Goal: Task Accomplishment & Management: Manage account settings

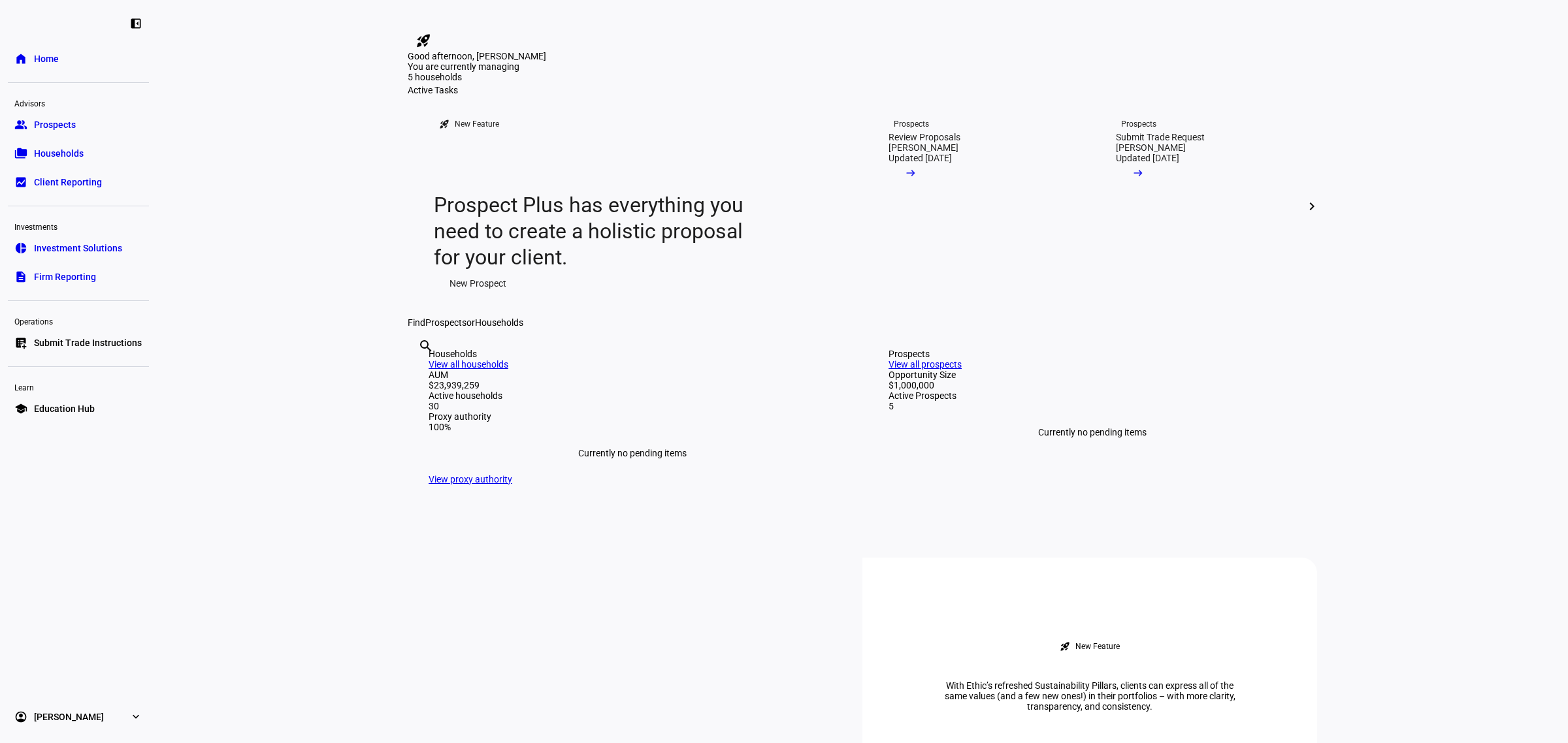
click at [72, 126] on span "Prospects" at bounding box center [54, 125] width 42 height 13
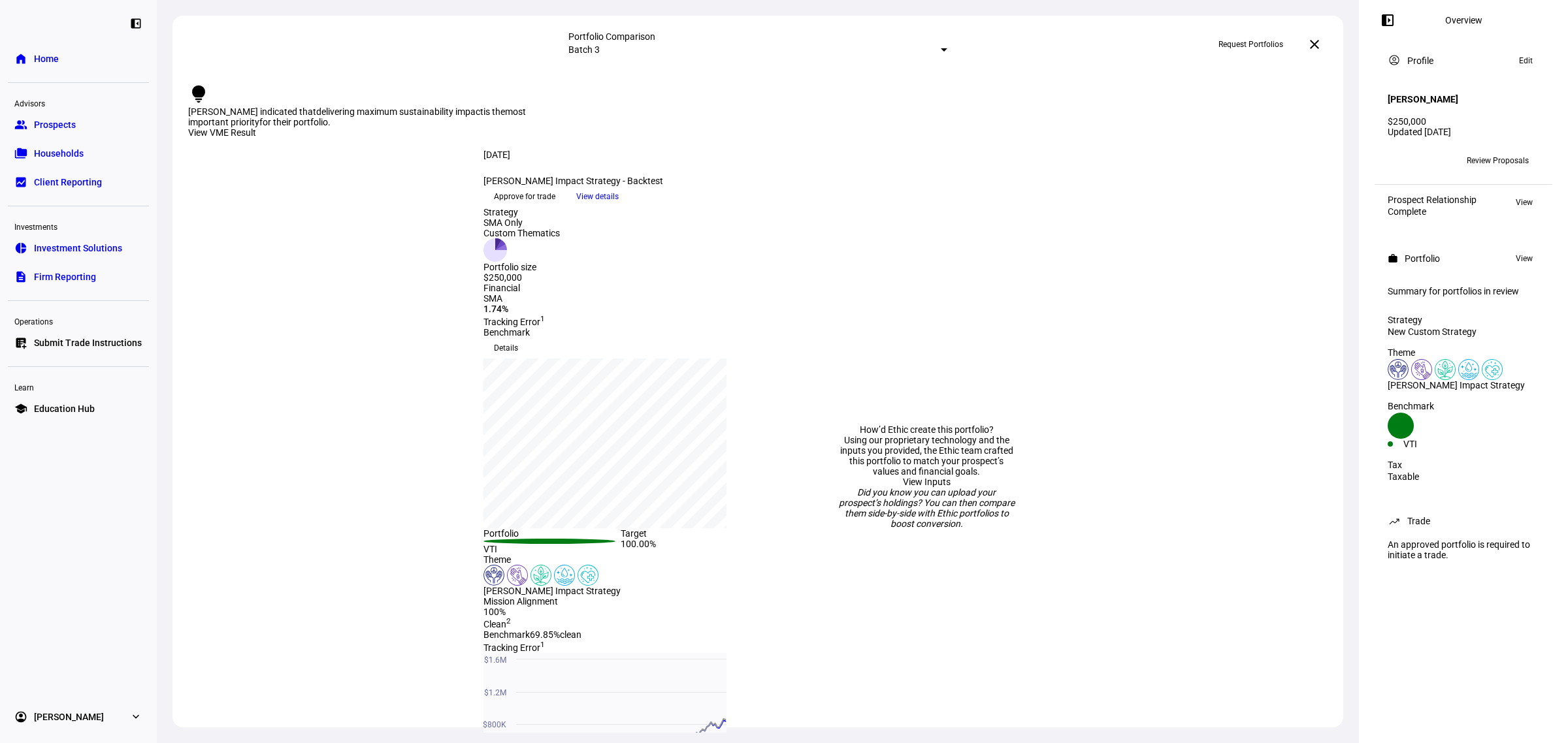
click at [555, 207] on span "Approve for trade" at bounding box center [524, 196] width 61 height 20
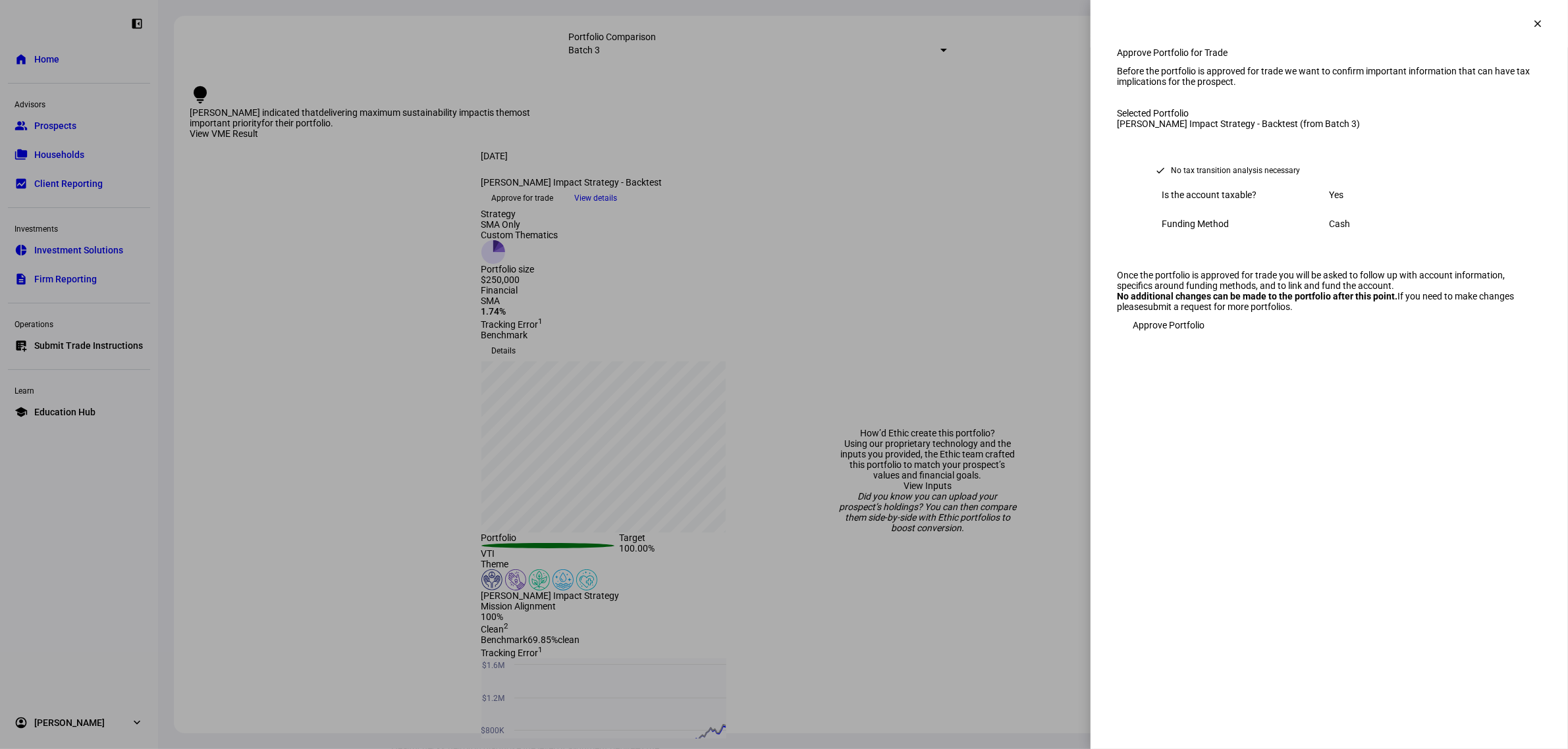
click at [1158, 339] on span "Approve Portfolio" at bounding box center [1168, 325] width 72 height 26
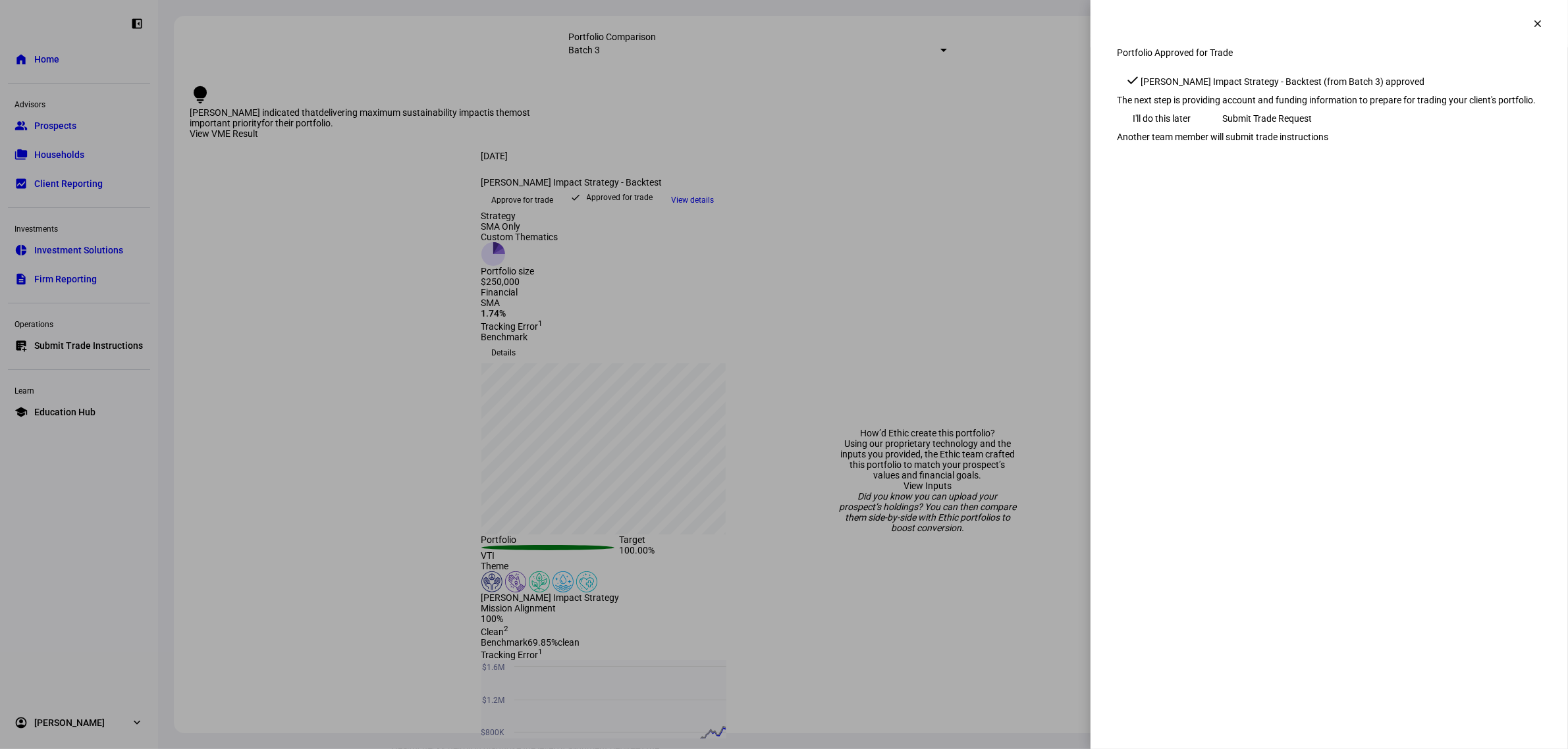
click at [1148, 142] on link "Another team member will submit trade instructions" at bounding box center [1222, 137] width 211 height 11
